Goal: Information Seeking & Learning: Check status

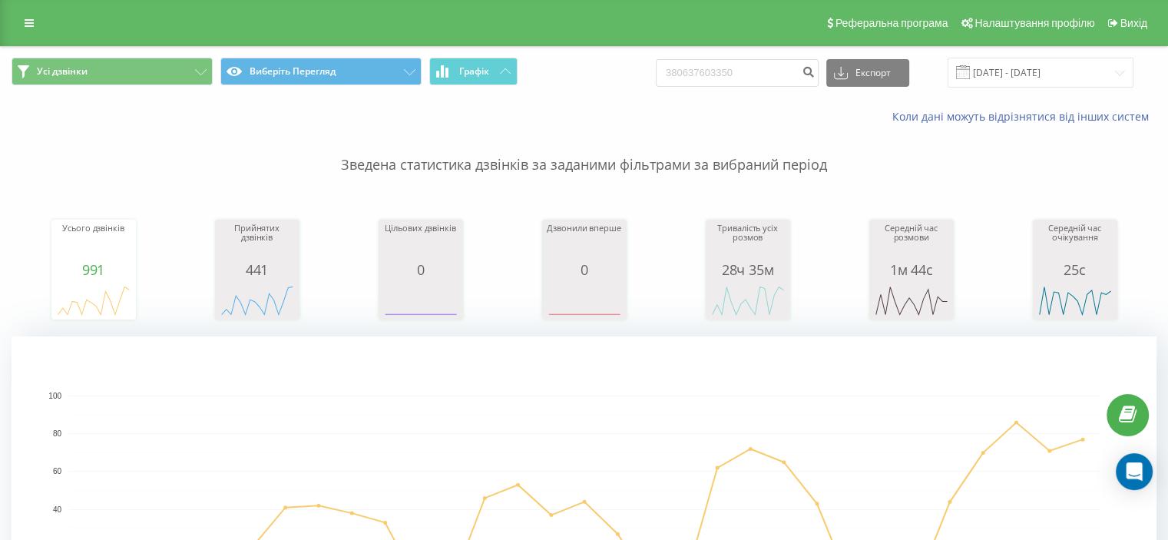
click at [697, 72] on input "380637603350" at bounding box center [737, 73] width 163 height 28
type input "0637603350"
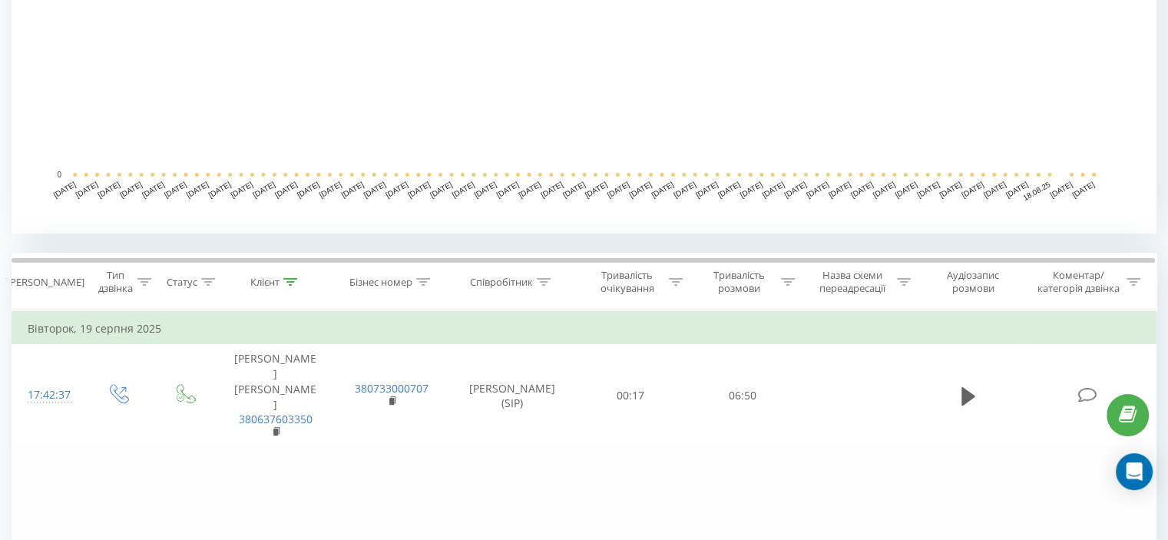
scroll to position [538, 0]
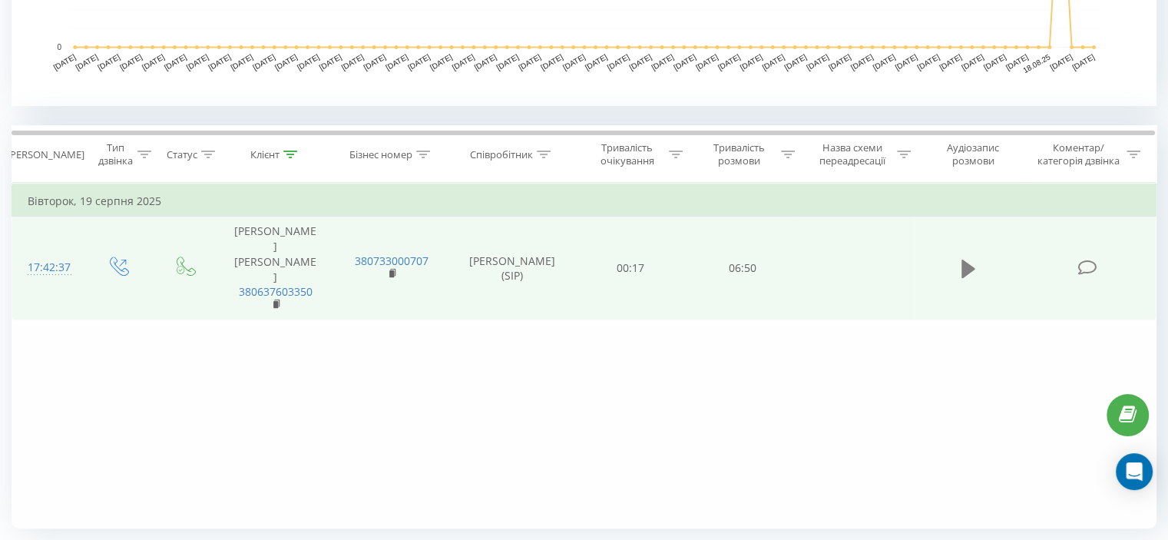
click at [972, 260] on icon at bounding box center [969, 269] width 14 height 18
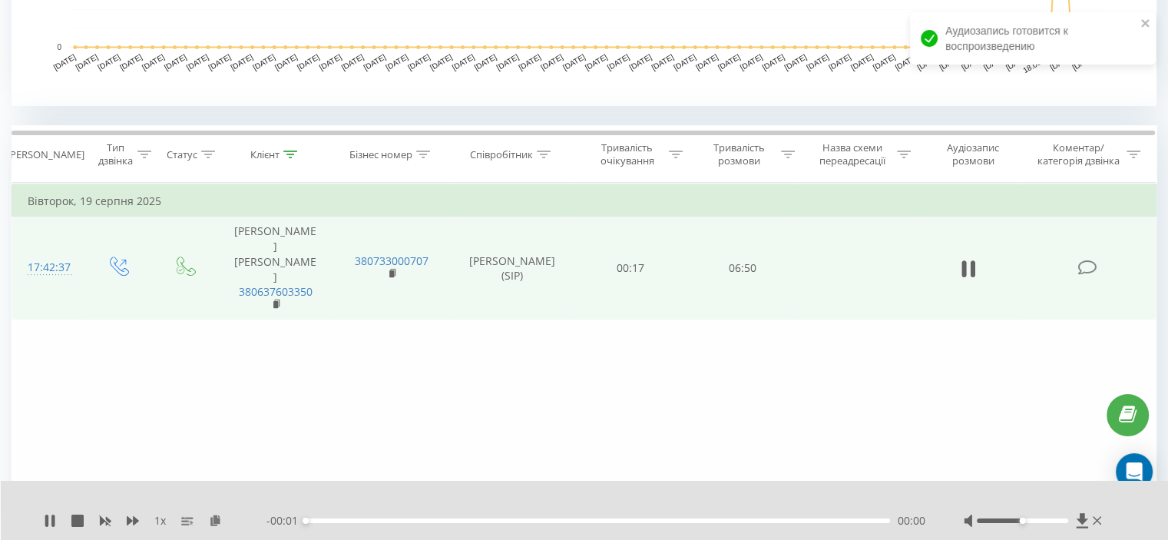
click at [1003, 518] on div at bounding box center [1022, 520] width 91 height 5
click at [856, 518] on div "- 00:01 00:02 00:00" at bounding box center [595, 520] width 659 height 15
click at [833, 516] on div "- 00:01 00:02 00:00" at bounding box center [595, 520] width 659 height 15
click at [829, 518] on div "00:03" at bounding box center [598, 520] width 584 height 5
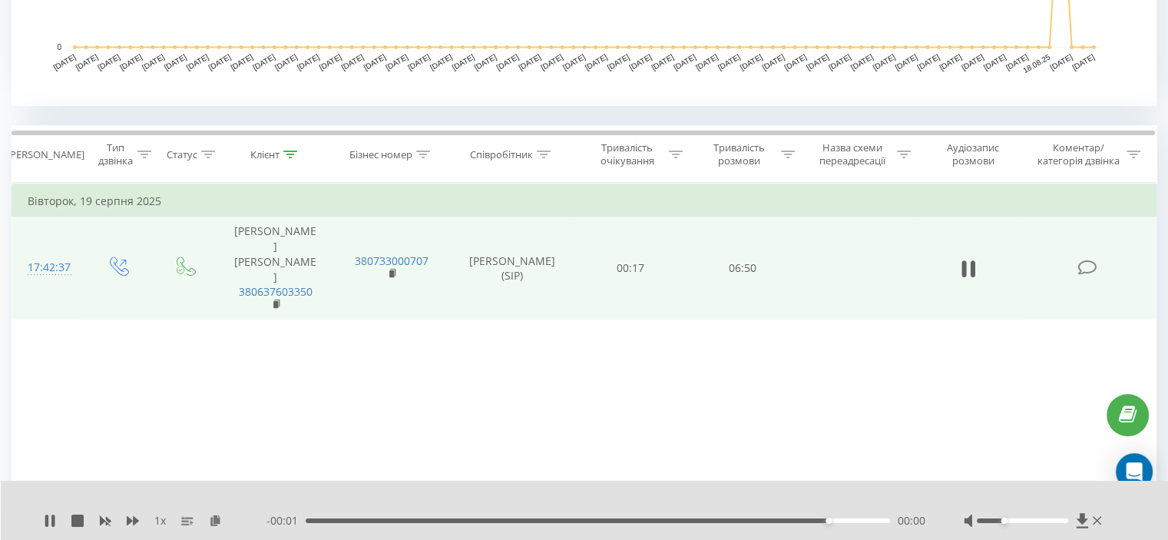
click at [995, 515] on div at bounding box center [1034, 520] width 141 height 15
click at [989, 518] on div at bounding box center [1022, 520] width 91 height 5
click at [848, 518] on div "06:15" at bounding box center [598, 520] width 584 height 5
click at [866, 518] on div "06:20" at bounding box center [598, 520] width 584 height 5
click at [854, 518] on div "06:19" at bounding box center [598, 520] width 584 height 5
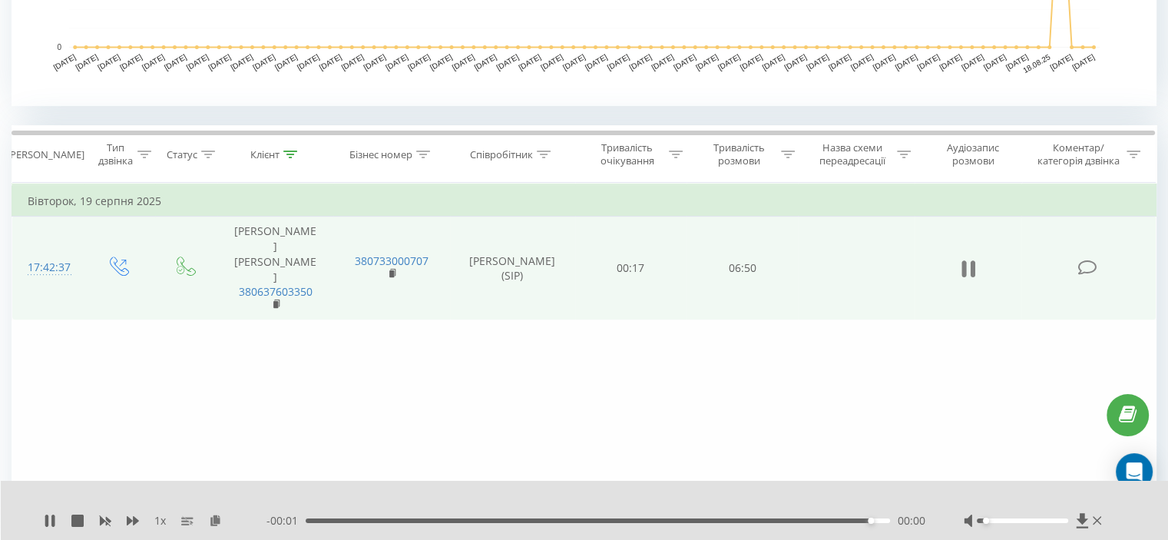
click at [966, 260] on icon at bounding box center [969, 269] width 14 height 22
